Goal: Information Seeking & Learning: Compare options

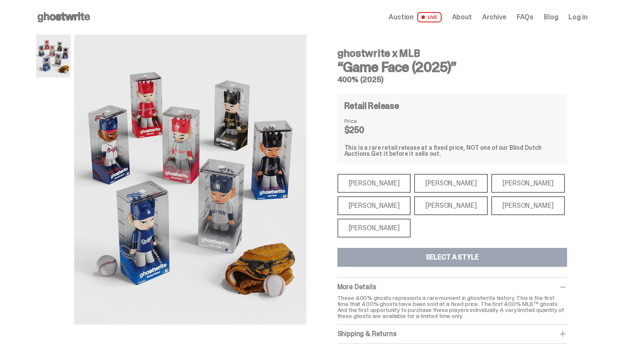
click at [377, 207] on div "[PERSON_NAME]" at bounding box center [374, 205] width 74 height 19
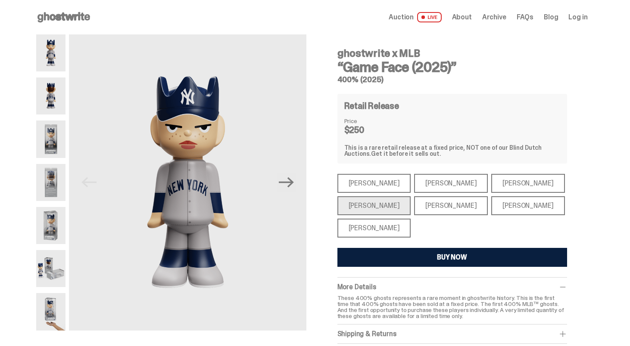
click at [418, 207] on div "[PERSON_NAME]" at bounding box center [451, 205] width 74 height 19
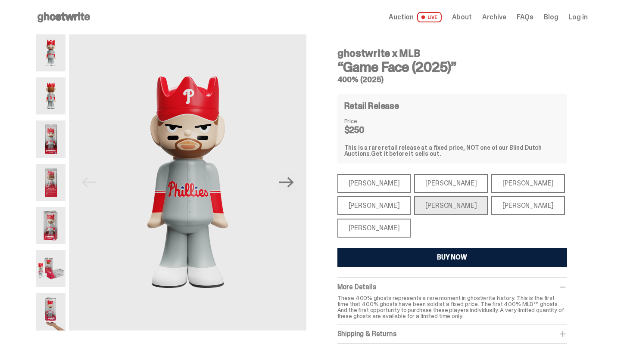
click at [491, 202] on div "[PERSON_NAME]" at bounding box center [528, 205] width 74 height 19
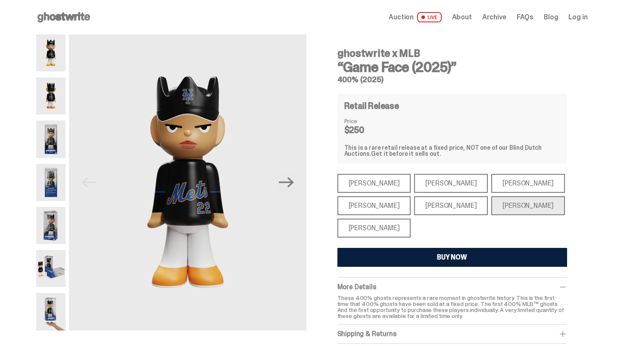
click at [376, 227] on div "[PERSON_NAME]" at bounding box center [374, 228] width 74 height 19
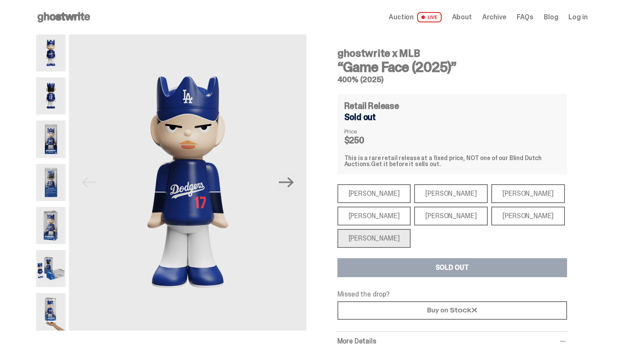
click at [54, 185] on img at bounding box center [51, 182] width 30 height 37
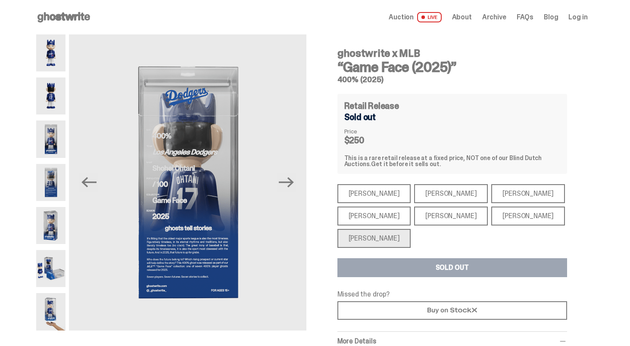
click at [45, 256] on img at bounding box center [51, 268] width 30 height 37
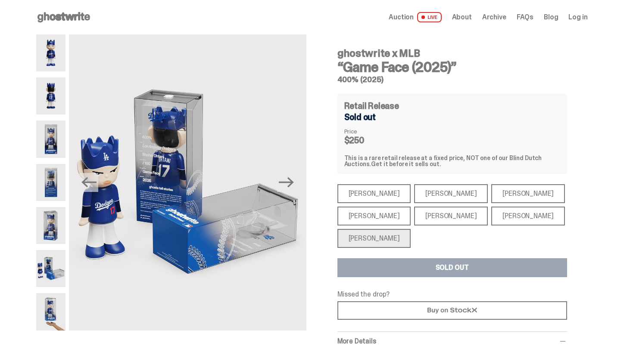
click at [40, 322] on img at bounding box center [51, 311] width 30 height 37
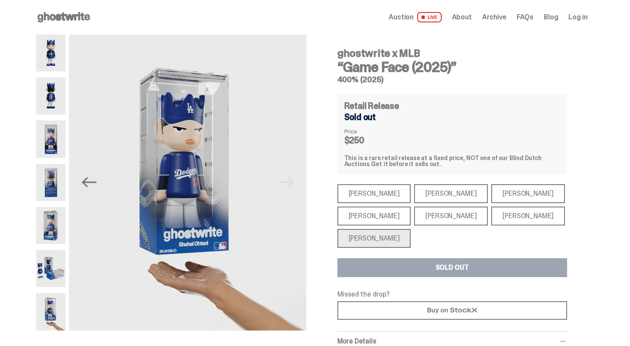
click at [61, 277] on img at bounding box center [51, 268] width 30 height 37
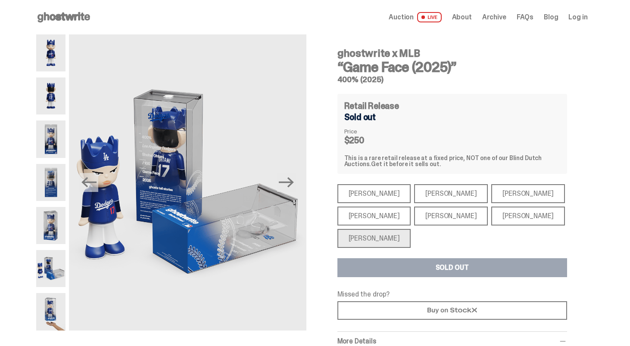
click at [58, 184] on img at bounding box center [51, 182] width 30 height 37
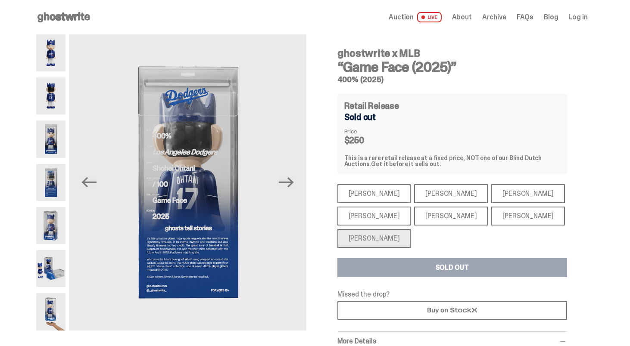
click at [47, 216] on img at bounding box center [51, 225] width 30 height 37
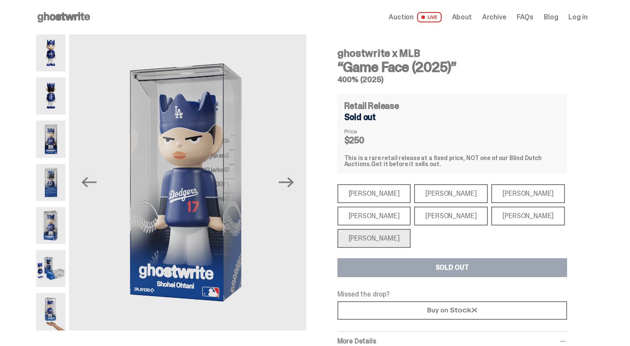
click at [49, 187] on img at bounding box center [51, 182] width 30 height 37
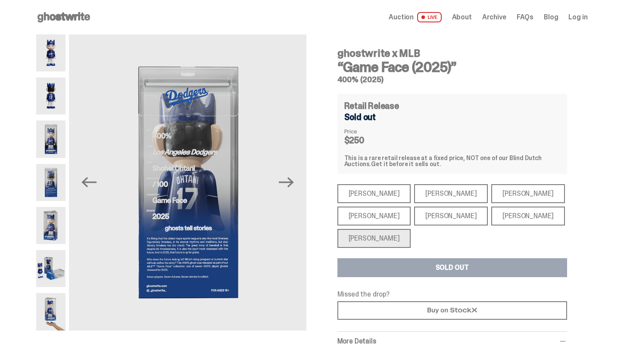
click at [53, 234] on img at bounding box center [51, 225] width 30 height 37
